Goal: Information Seeking & Learning: Learn about a topic

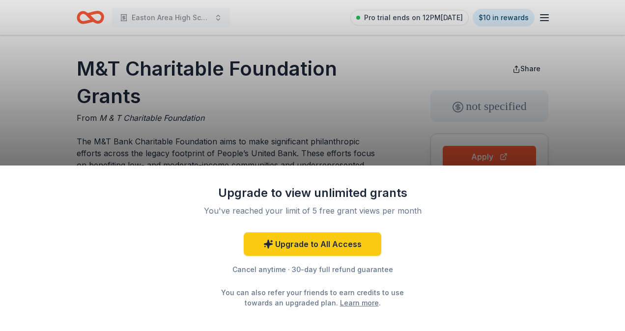
click at [468, 156] on div "Upgrade to view unlimited grants You've reached your limit of 5 free grant view…" at bounding box center [312, 165] width 625 height 331
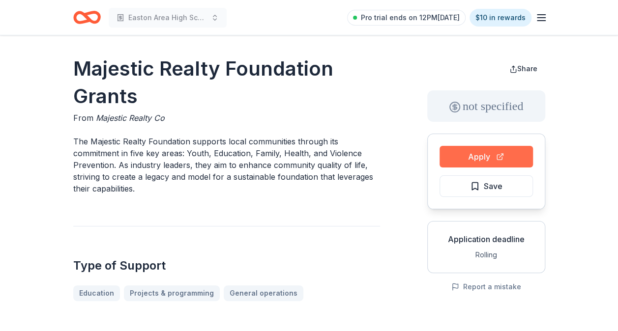
click at [484, 156] on button "Apply" at bounding box center [485, 157] width 93 height 22
drag, startPoint x: 143, startPoint y: 99, endPoint x: 154, endPoint y: 109, distance: 15.0
click at [75, 70] on h1 "Majestic Realty Foundation Grants" at bounding box center [226, 82] width 307 height 55
drag, startPoint x: 165, startPoint y: 117, endPoint x: 71, endPoint y: 79, distance: 101.8
